Goal: Task Accomplishment & Management: Manage account settings

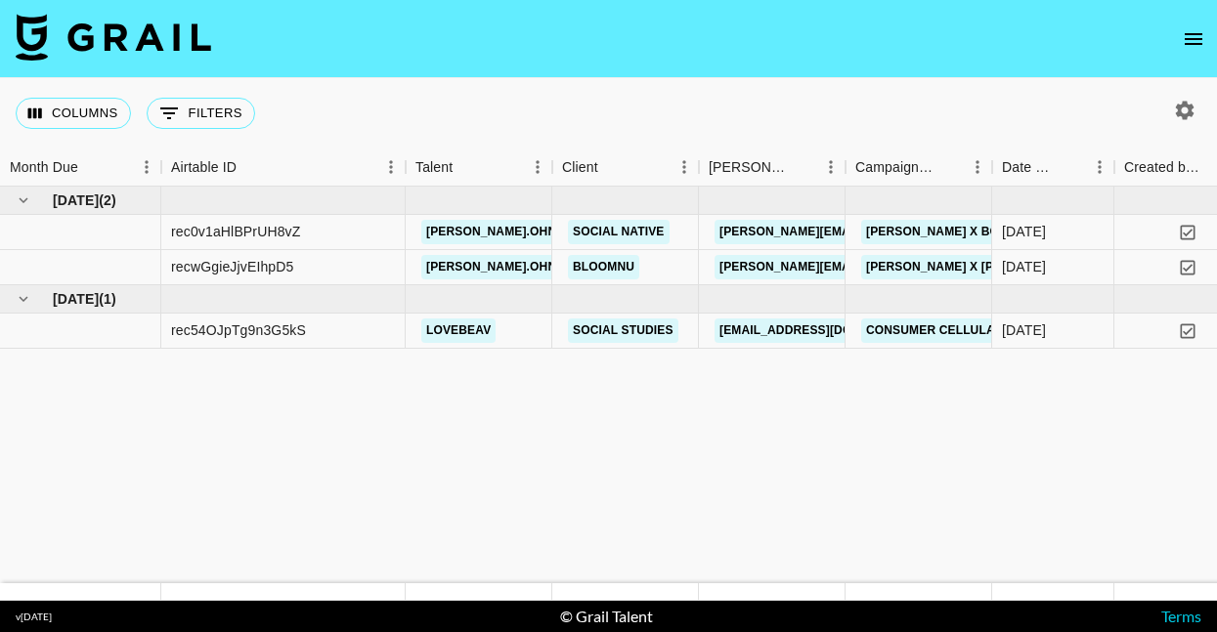
click at [1198, 30] on icon "open drawer" at bounding box center [1192, 38] width 23 height 23
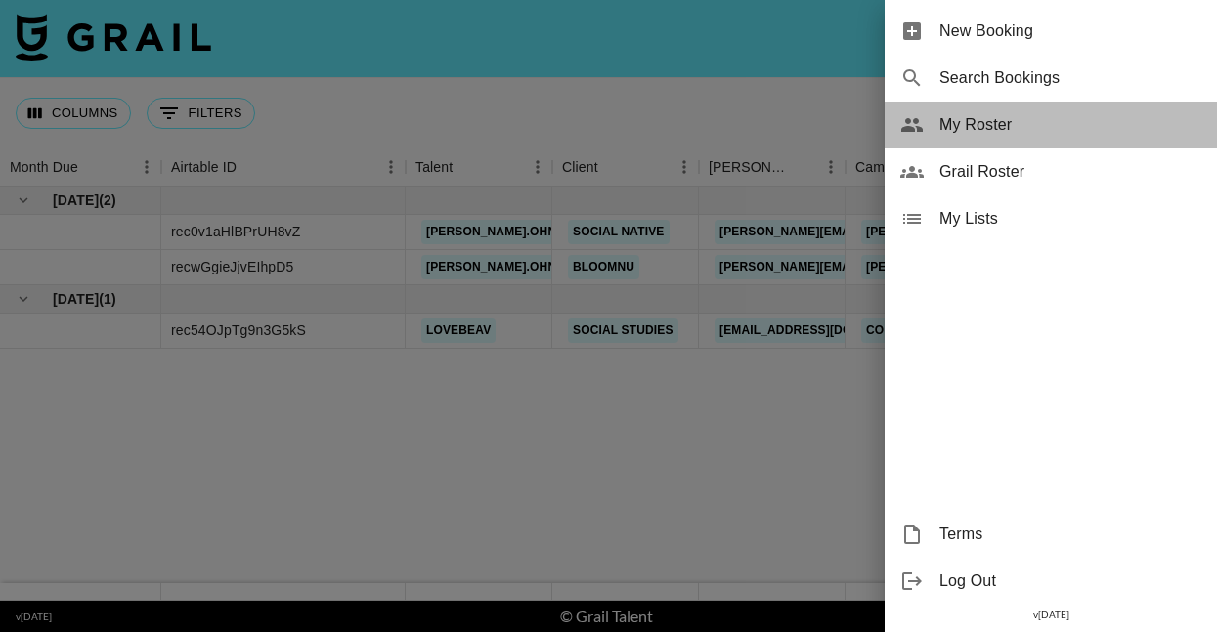
click at [969, 132] on span "My Roster" at bounding box center [1070, 124] width 262 height 23
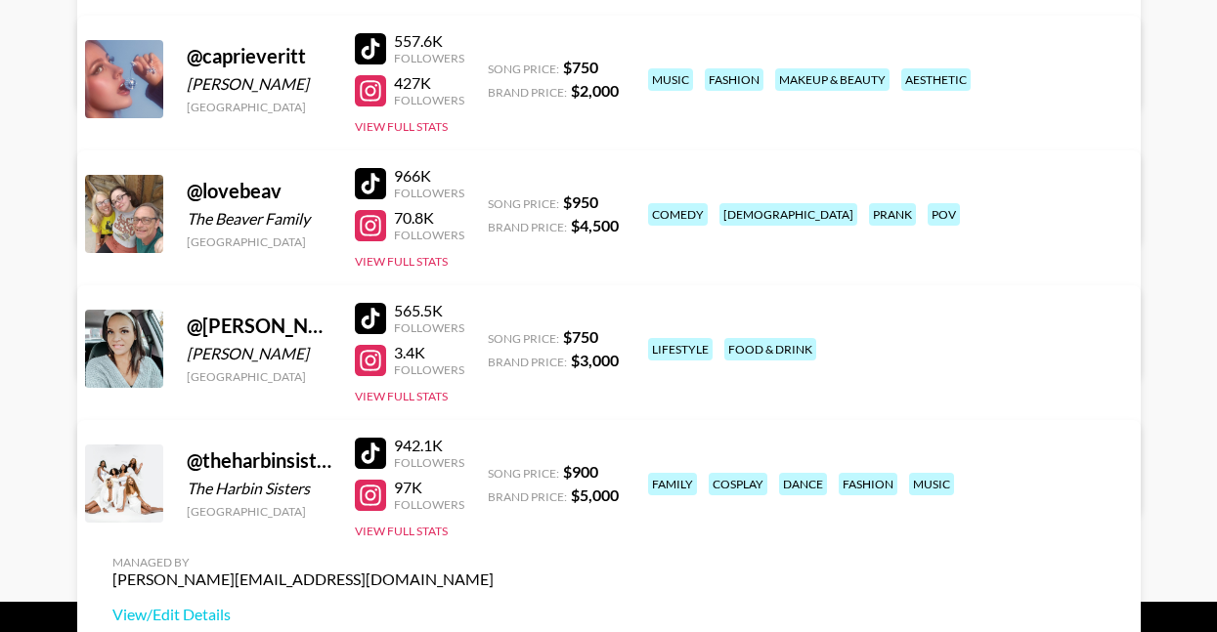
scroll to position [458, 0]
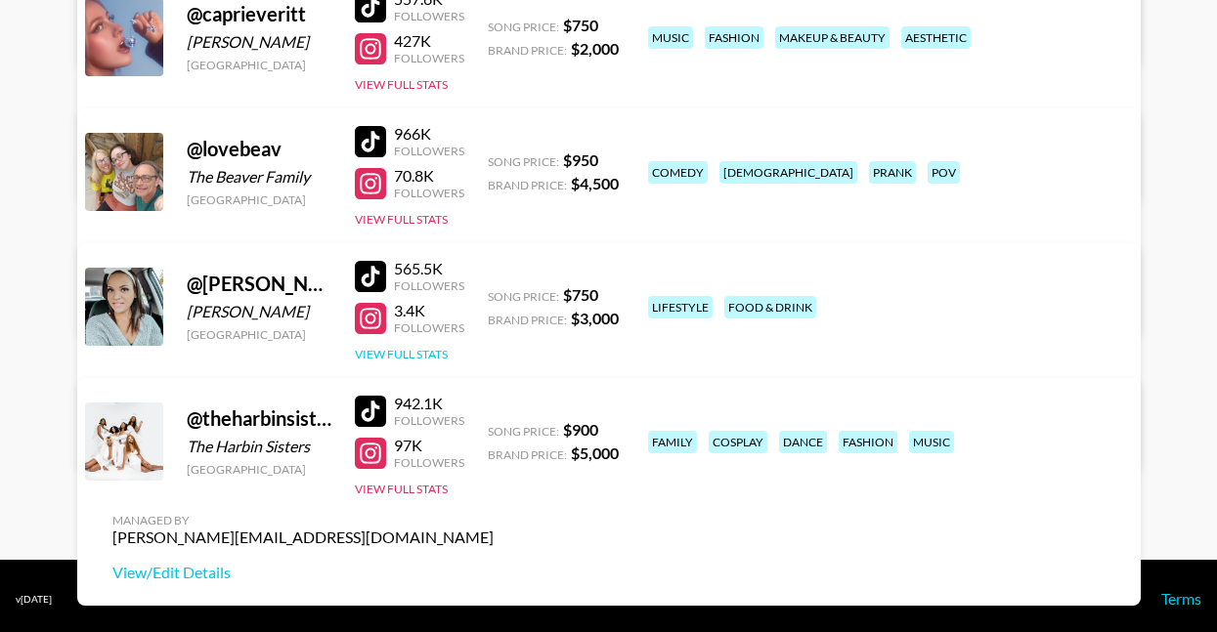
click at [405, 355] on button "View Full Stats" at bounding box center [401, 354] width 93 height 15
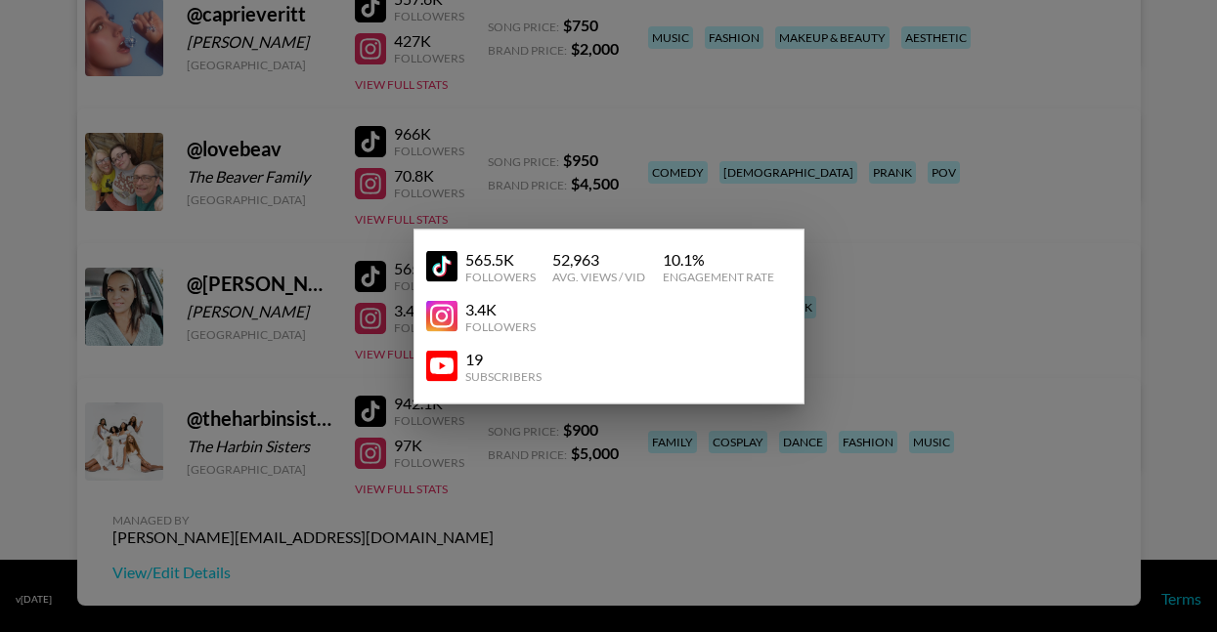
click at [360, 309] on div at bounding box center [608, 316] width 1217 height 632
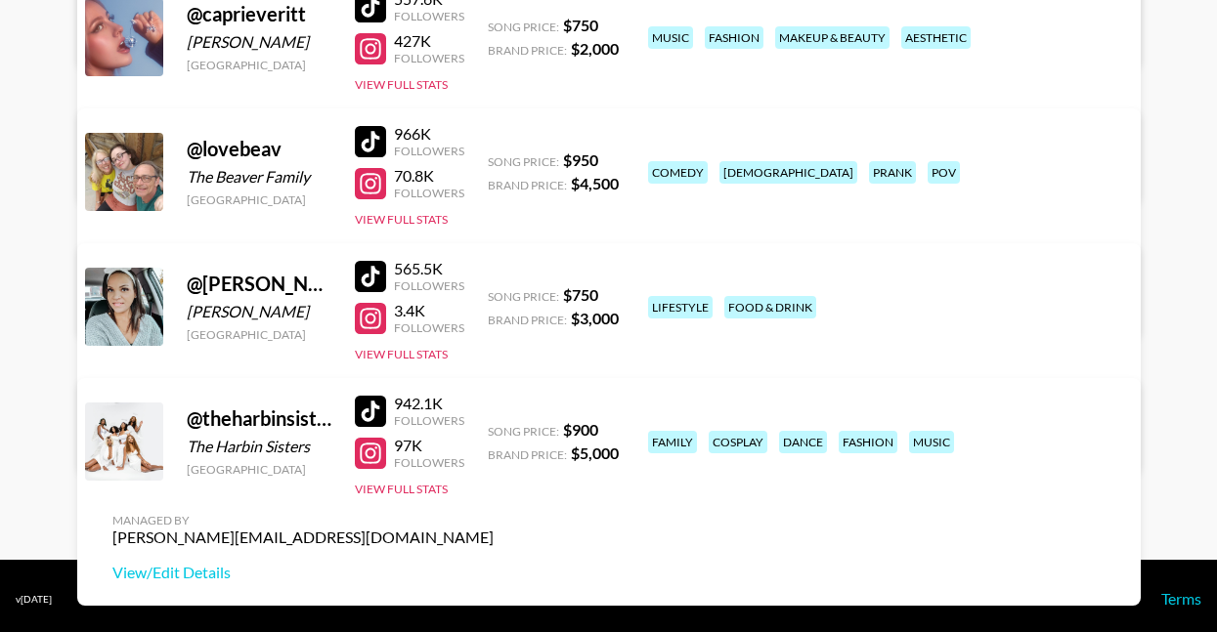
click at [493, 428] on link "View/Edit Details" at bounding box center [302, 438] width 381 height 20
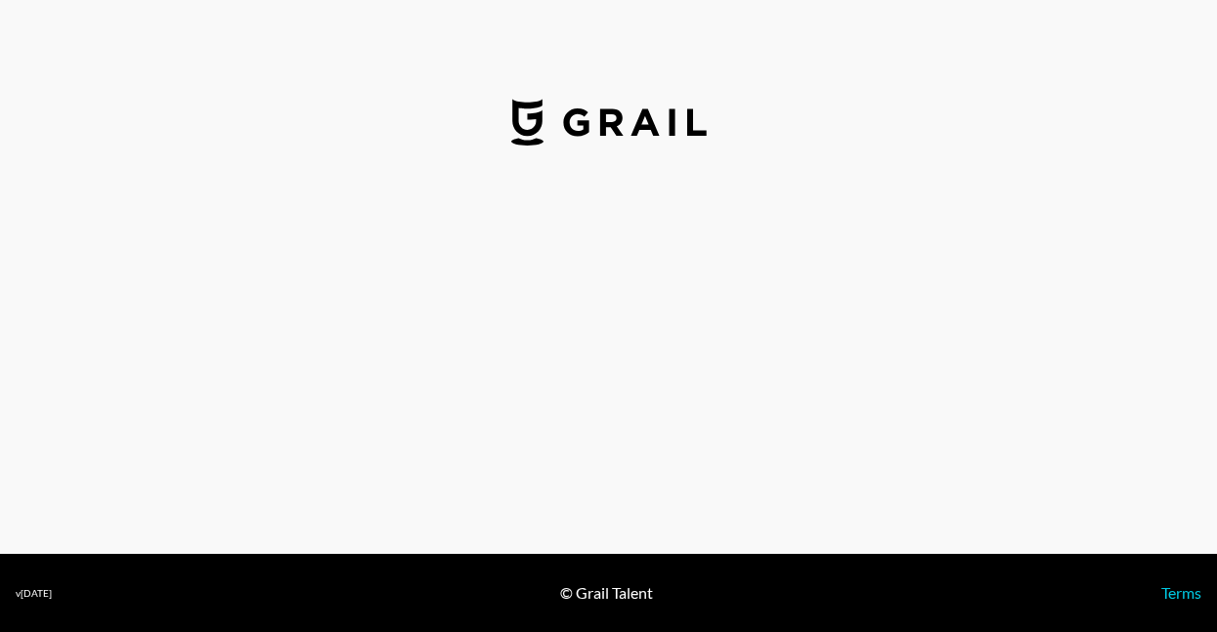
select select "USD"
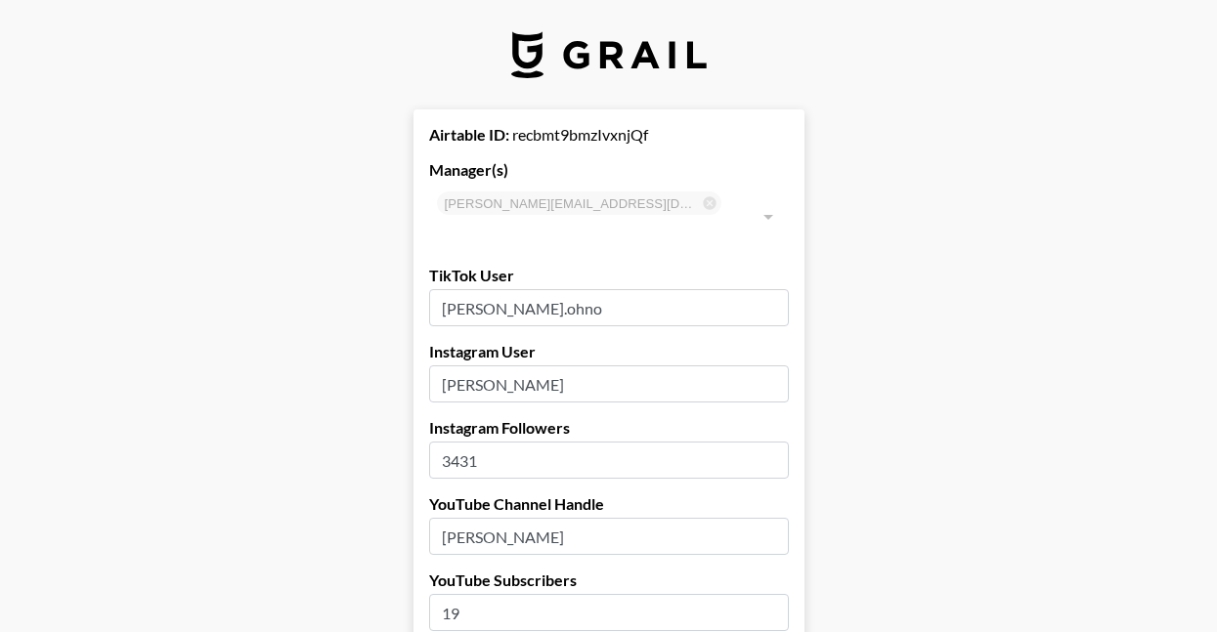
type input "[GEOGRAPHIC_DATA]"
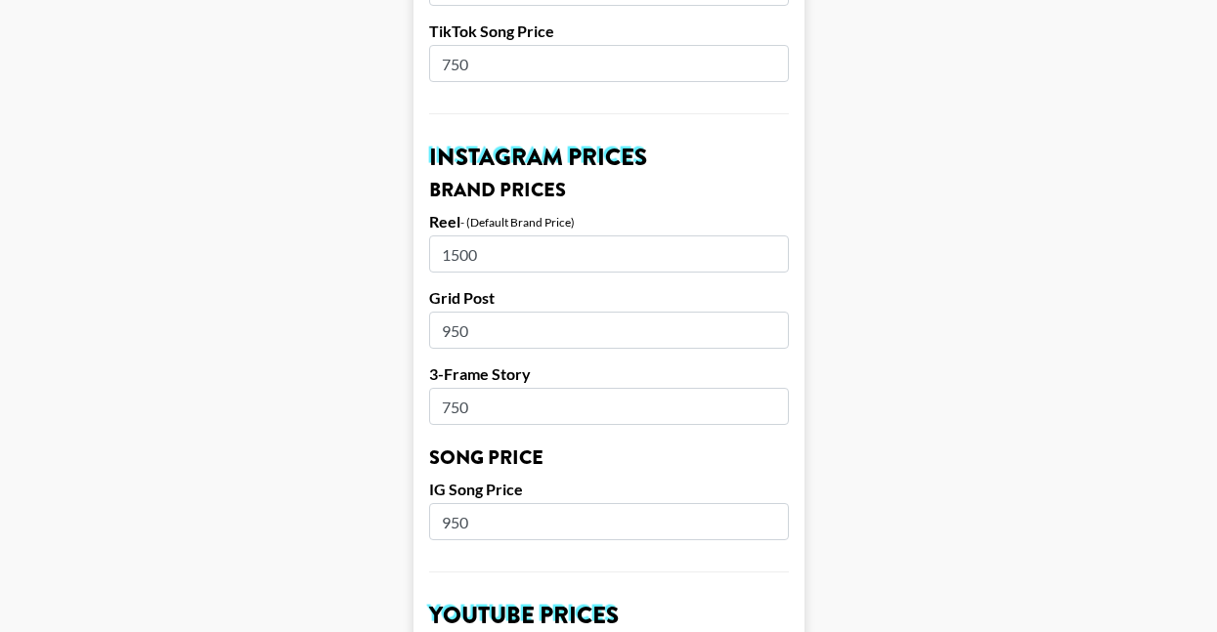
scroll to position [850, 0]
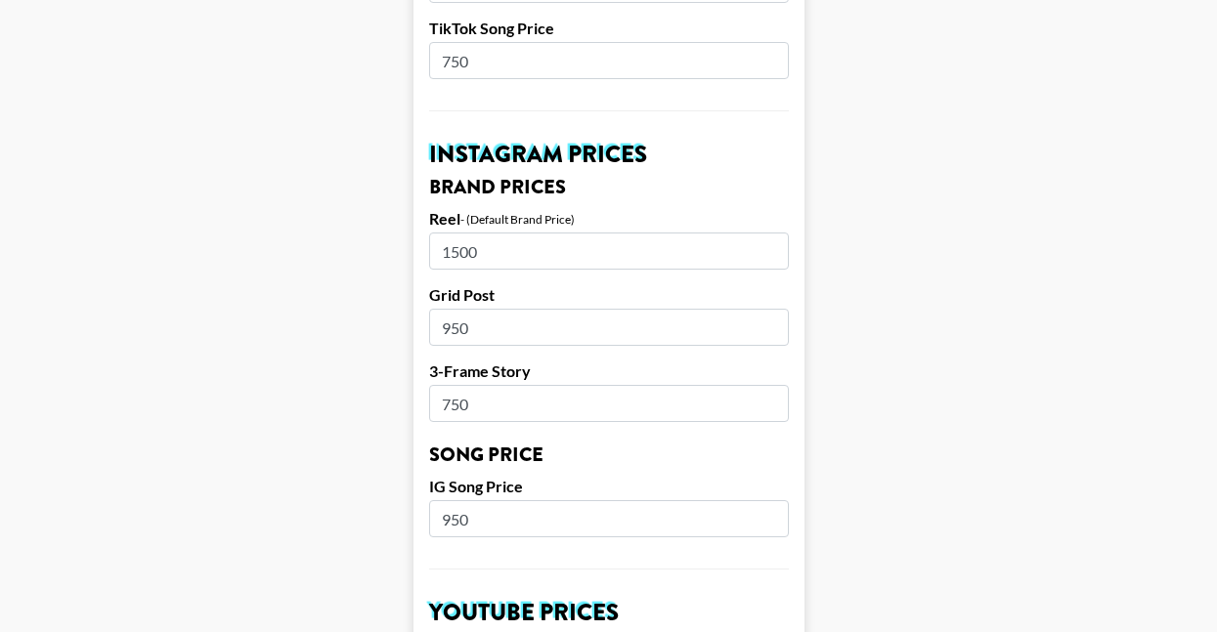
click at [458, 233] on input "1500" at bounding box center [609, 251] width 360 height 37
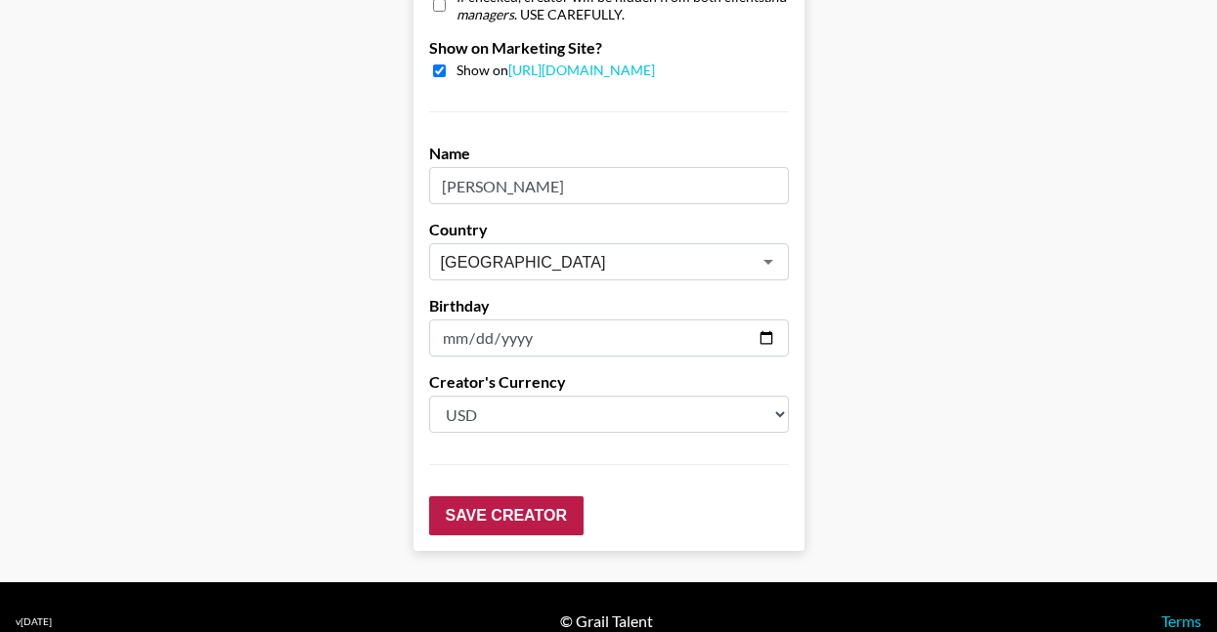
scroll to position [2016, 0]
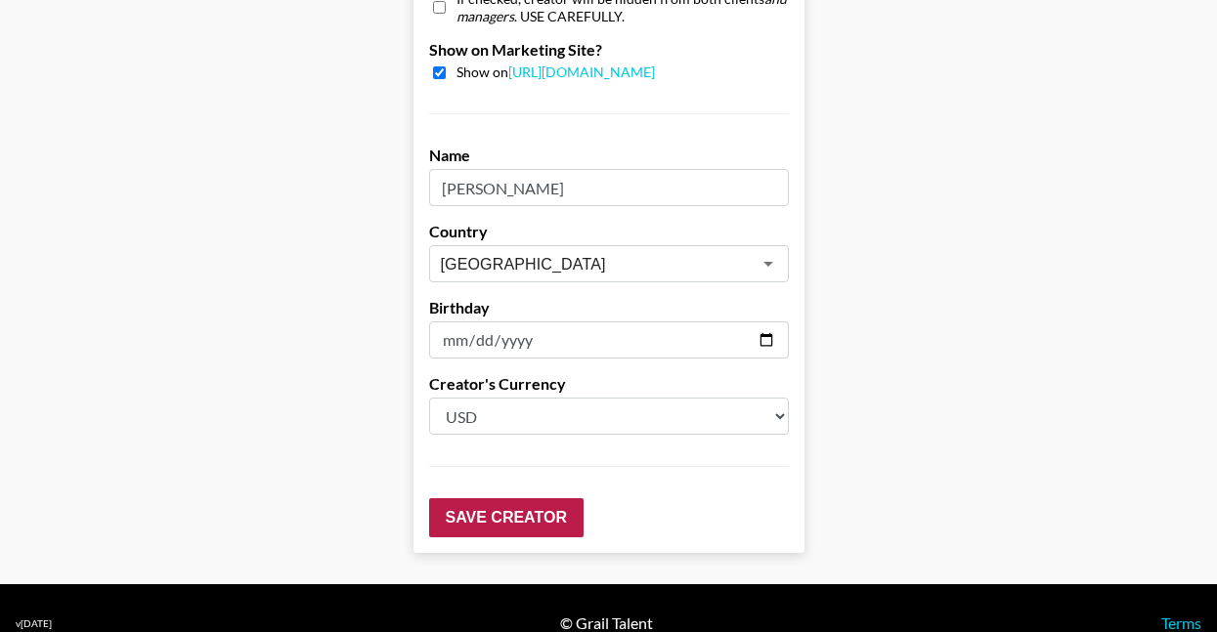
type input "1750"
click at [480, 502] on input "Save Creator" at bounding box center [506, 517] width 154 height 39
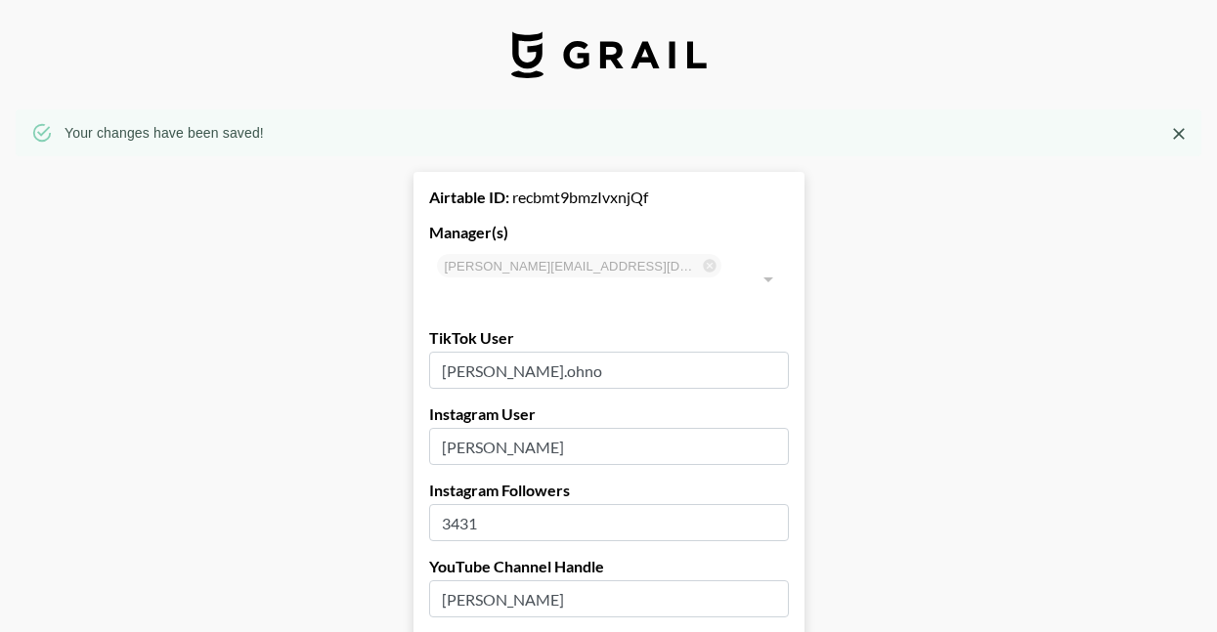
scroll to position [0, 0]
